Goal: Information Seeking & Learning: Learn about a topic

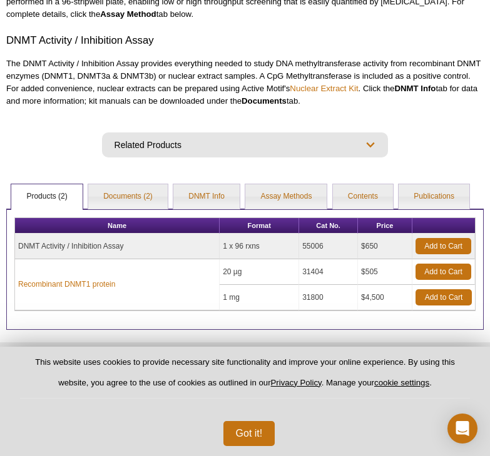
scroll to position [206, 0]
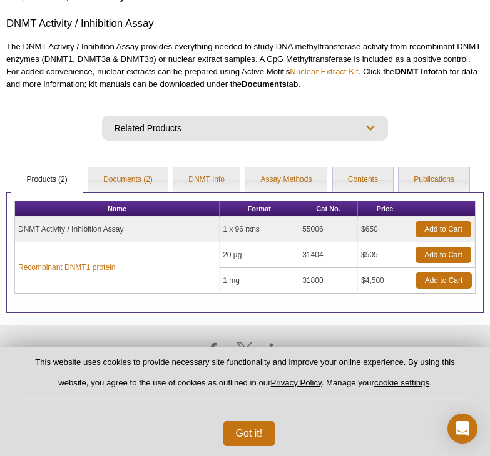
click at [242, 232] on td "1 x 96 rxns" at bounding box center [258, 230] width 79 height 26
drag, startPoint x: 242, startPoint y: 232, endPoint x: 335, endPoint y: 259, distance: 97.1
click at [335, 259] on tbody "DNMT Activity / Inhibition Assay 1 x 96 rxns 55006 $650 Add to Cart Recombinant…" at bounding box center [245, 255] width 460 height 77
click at [335, 259] on td "31404" at bounding box center [328, 256] width 59 height 26
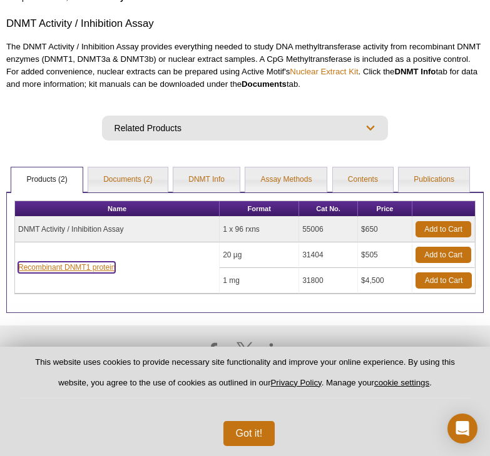
click at [39, 265] on link "Recombinant DNMT1 protein" at bounding box center [66, 267] width 97 height 11
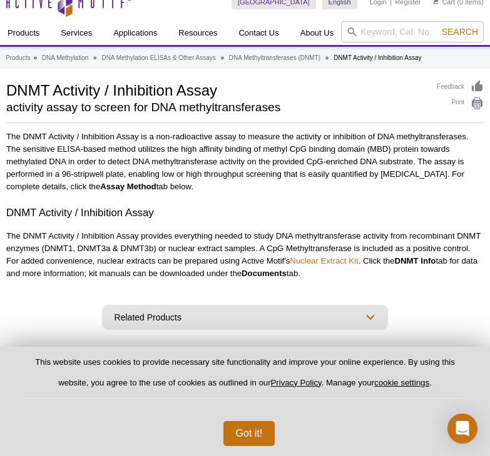
scroll to position [16, 0]
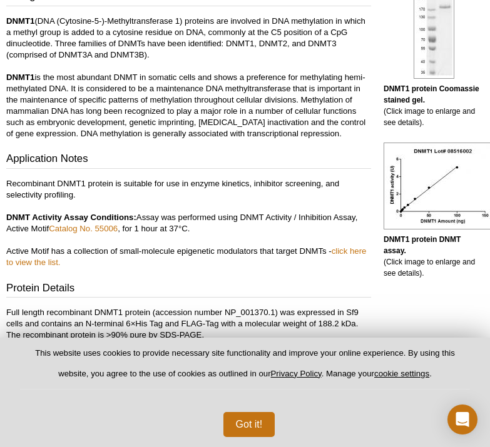
scroll to position [363, 0]
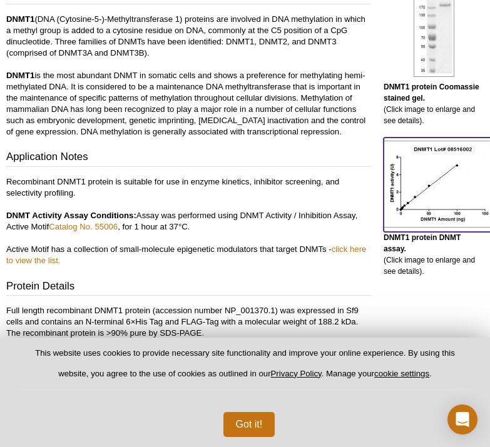
click at [419, 194] on img at bounding box center [441, 184] width 116 height 87
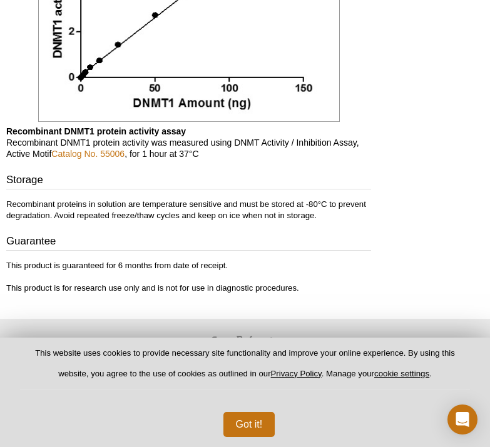
scroll to position [1245, 0]
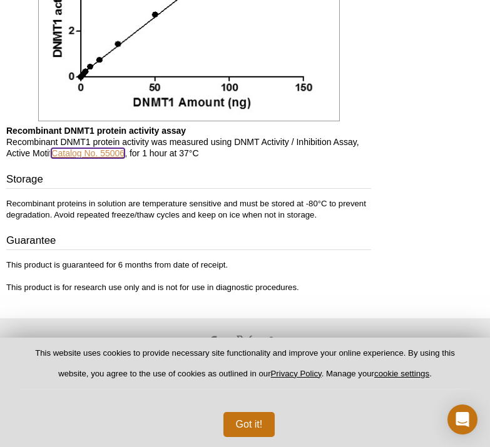
click at [89, 156] on link "Catalog No. 55006" at bounding box center [87, 153] width 73 height 10
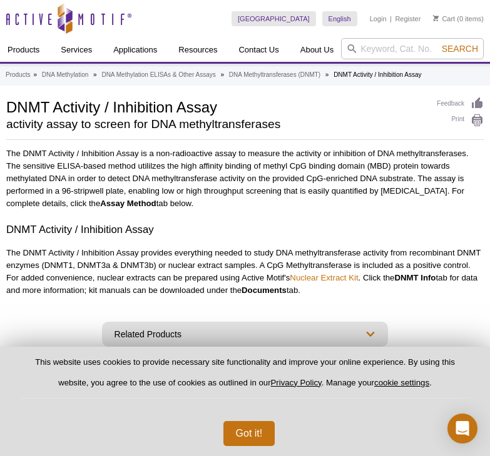
click at [90, 272] on p "The DNMT Activity / Inhibition Assay provides everything needed to study DNA me…" at bounding box center [244, 272] width 477 height 50
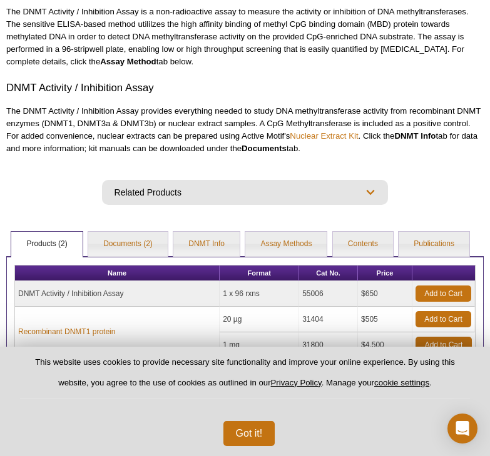
scroll to position [206, 0]
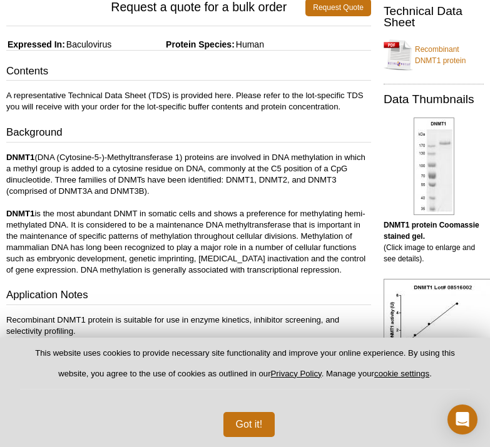
scroll to position [224, 0]
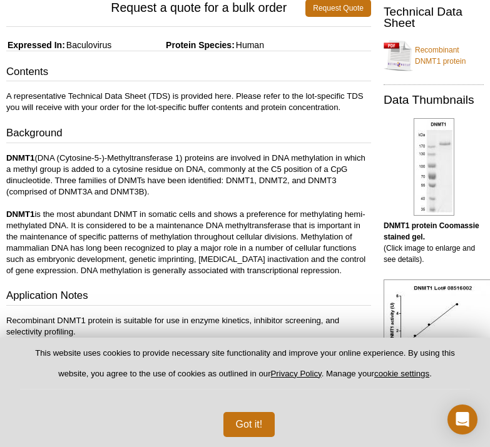
click at [44, 156] on p "DNMT1 (DNA (Cytosine-5-)-Methyltransferase 1) proteins are involved in DNA meth…" at bounding box center [188, 215] width 364 height 124
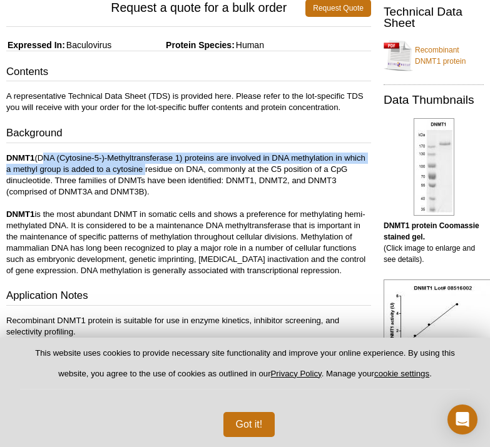
drag, startPoint x: 44, startPoint y: 156, endPoint x: 133, endPoint y: 166, distance: 90.0
click at [133, 166] on p "DNMT1 (DNA (Cytosine-5-)-Methyltransferase 1) proteins are involved in DNA meth…" at bounding box center [188, 215] width 364 height 124
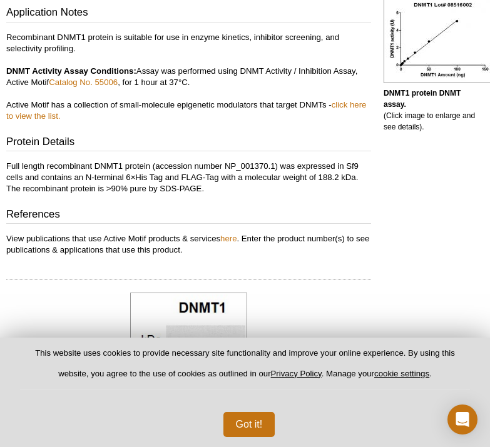
scroll to position [508, 0]
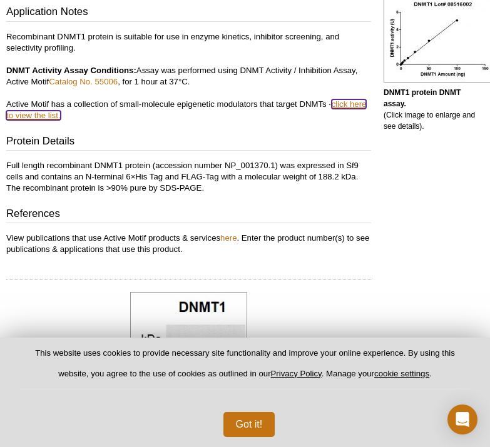
click at [41, 113] on link "click here to view the list." at bounding box center [185, 109] width 359 height 21
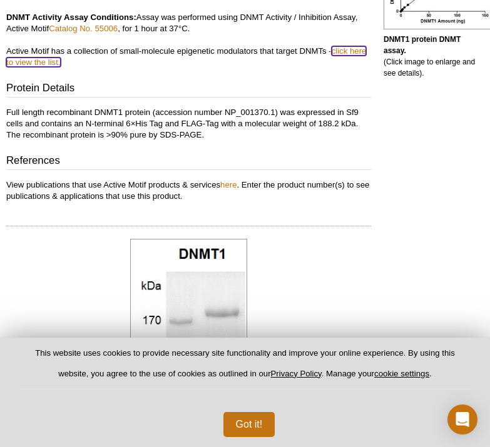
scroll to position [564, 0]
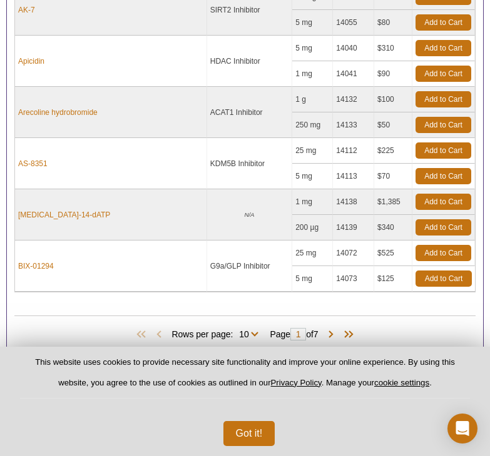
scroll to position [676, 0]
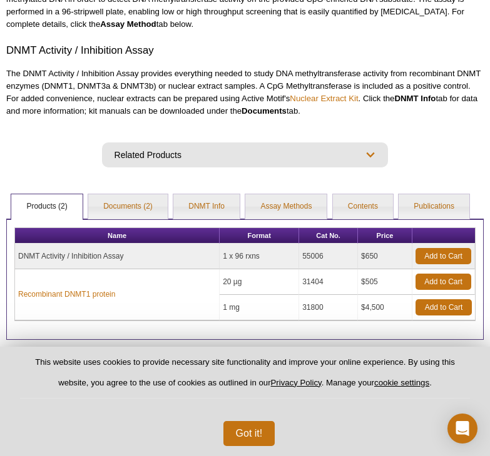
scroll to position [206, 0]
